Goal: Information Seeking & Learning: Learn about a topic

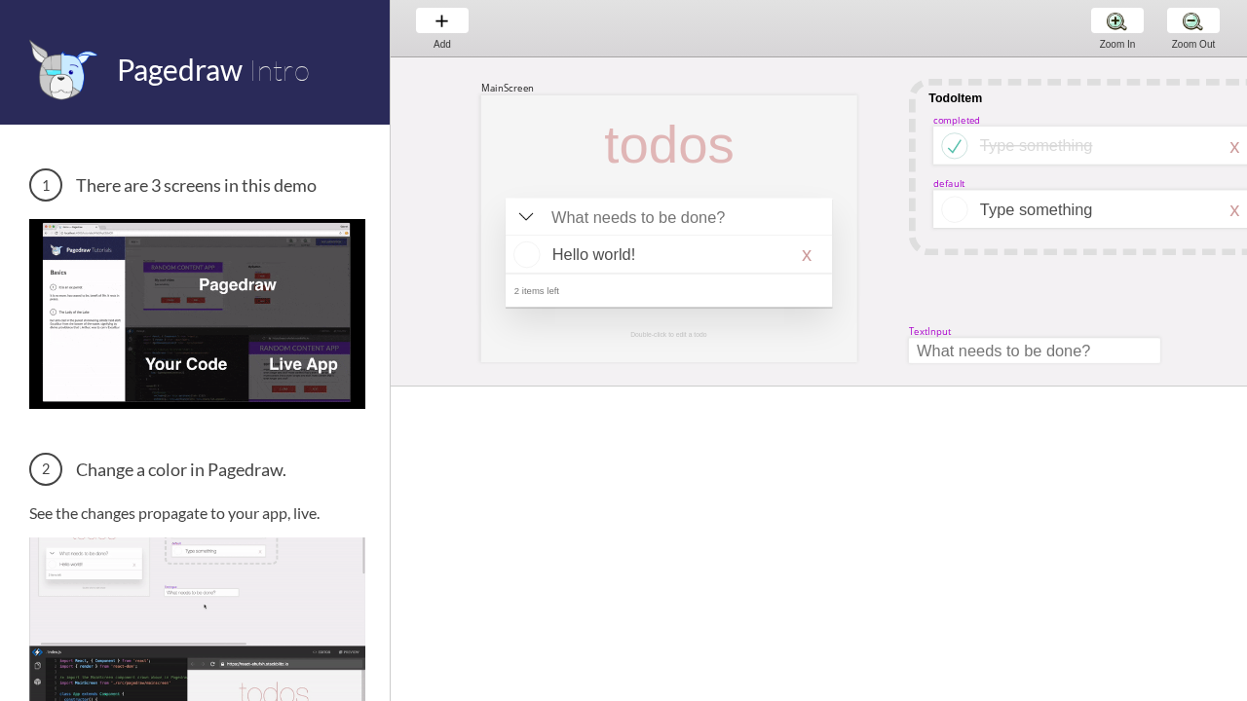
scroll to position [0, 68]
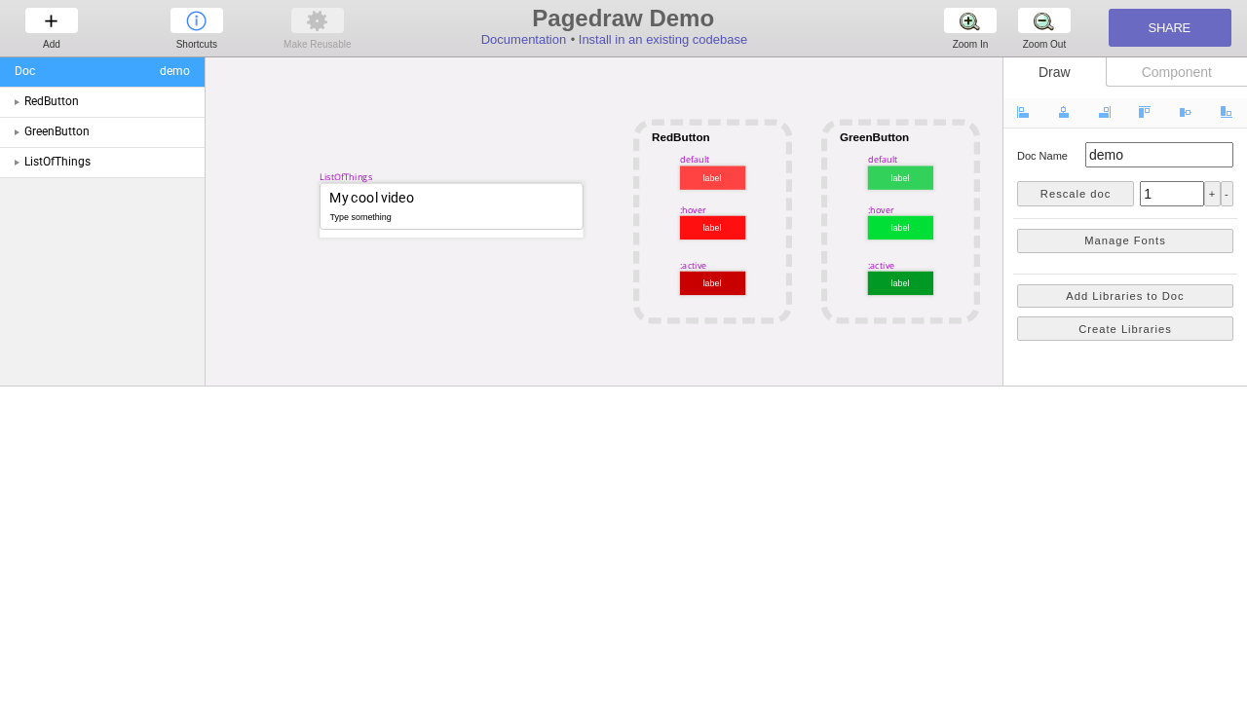
scroll to position [0, 46]
